Goal: Information Seeking & Learning: Check status

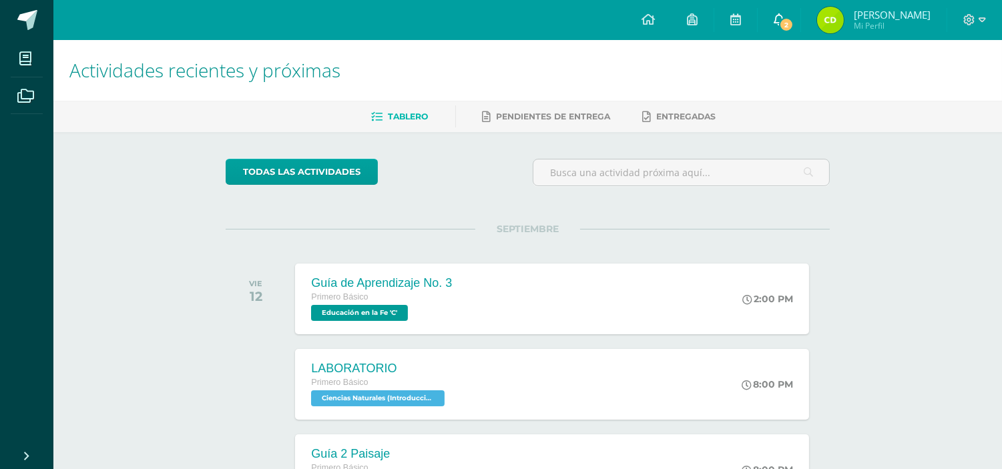
click at [794, 24] on span "2" at bounding box center [786, 24] width 15 height 15
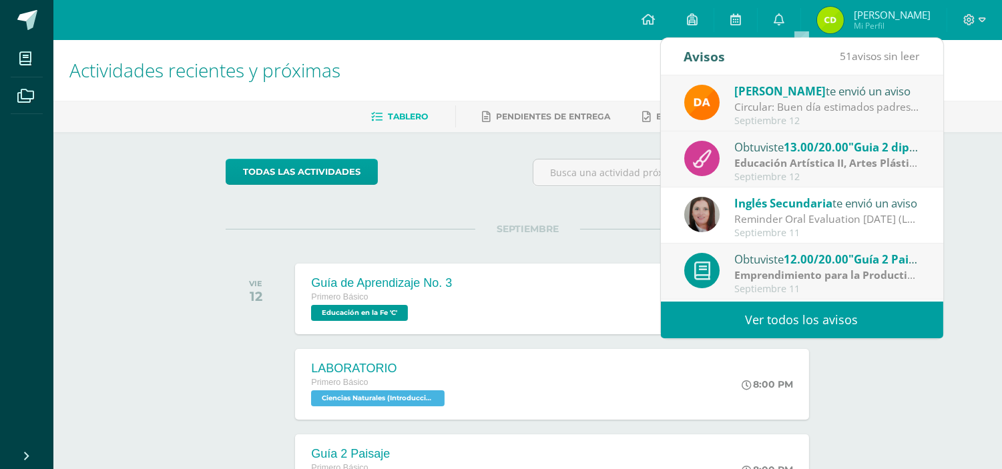
click at [764, 318] on link "Ver todos los avisos" at bounding box center [802, 320] width 282 height 37
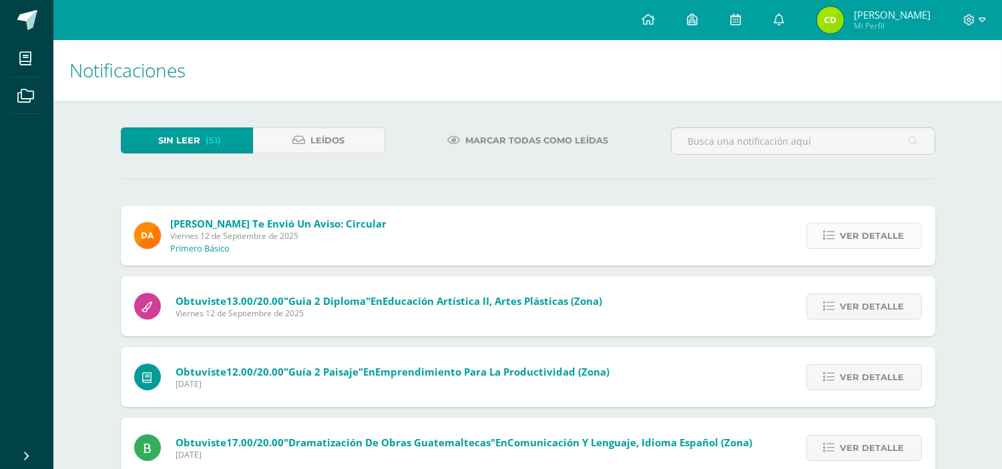
click at [838, 234] on link "Ver detalle" at bounding box center [863, 236] width 115 height 26
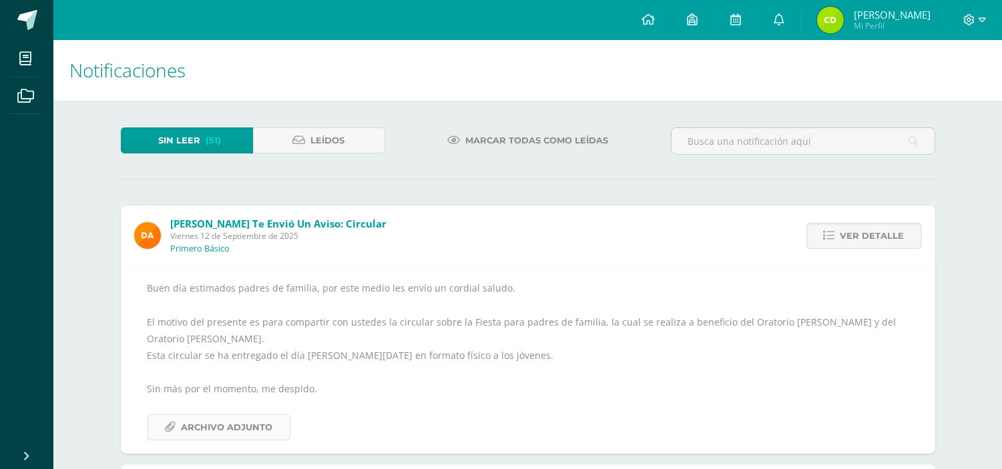
click at [214, 415] on span "Archivo Adjunto" at bounding box center [227, 427] width 91 height 25
